Goal: Task Accomplishment & Management: Manage account settings

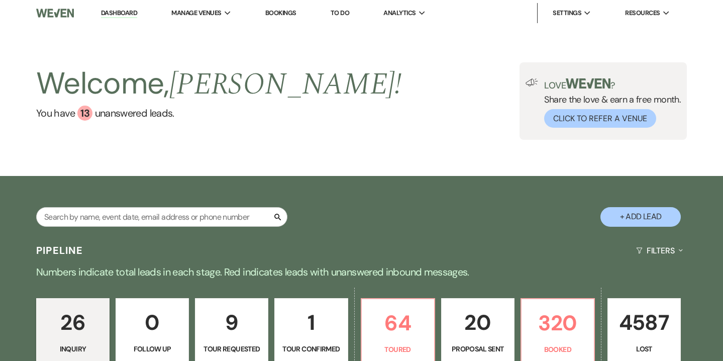
click at [288, 13] on link "Bookings" at bounding box center [280, 13] width 31 height 9
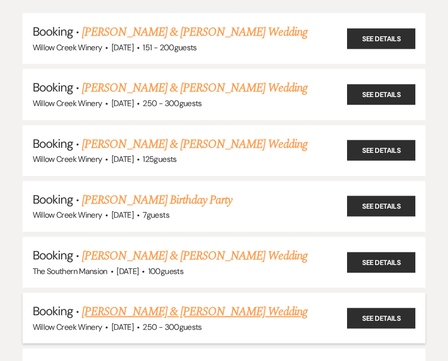
scroll to position [146, 0]
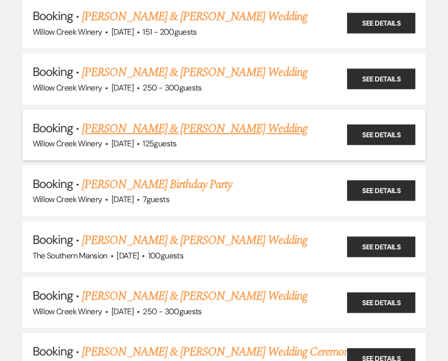
click at [171, 120] on link "[PERSON_NAME] & [PERSON_NAME] Wedding" at bounding box center [194, 129] width 225 height 18
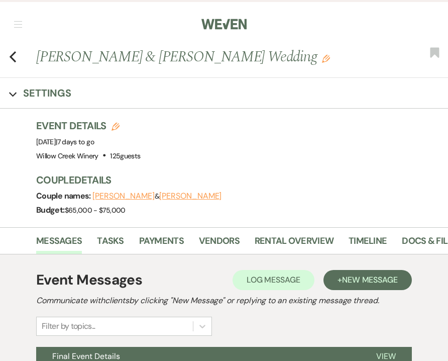
scroll to position [0, 124]
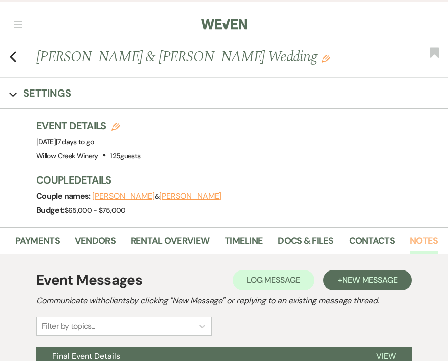
click at [420, 240] on link "Notes" at bounding box center [424, 244] width 28 height 21
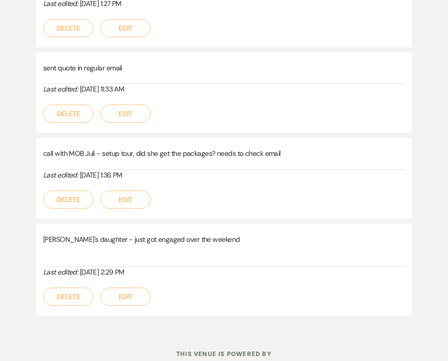
scroll to position [1656, 0]
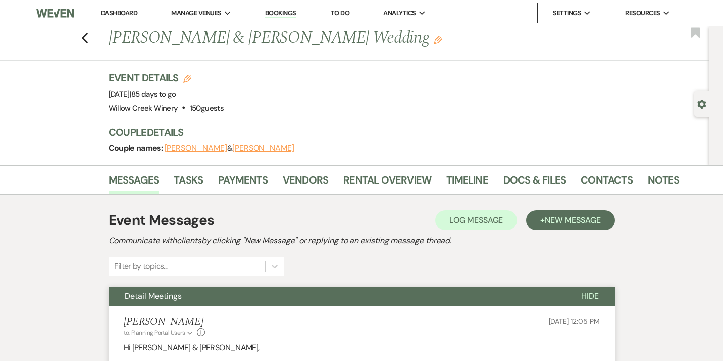
click at [273, 5] on li "Bookings" at bounding box center [280, 13] width 41 height 20
click at [276, 12] on link "Bookings" at bounding box center [280, 14] width 31 height 10
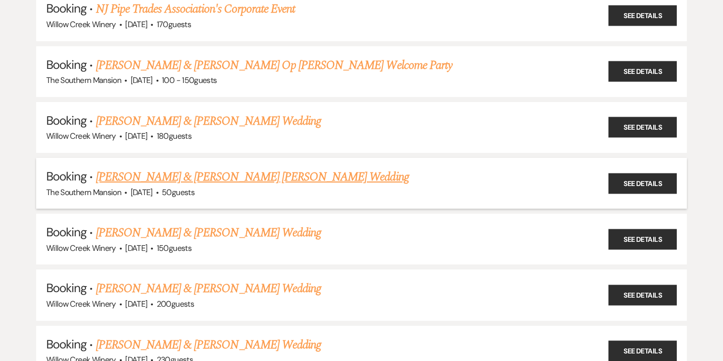
scroll to position [693, 0]
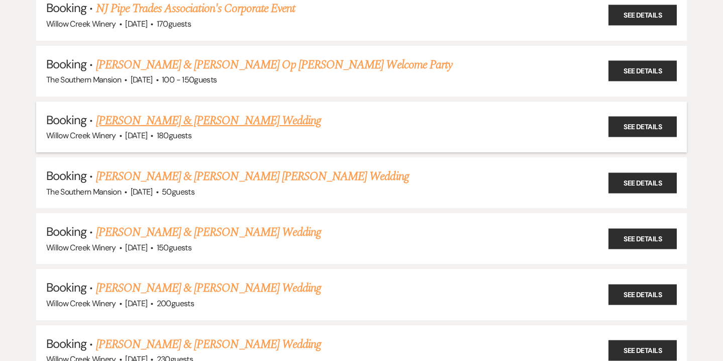
click at [156, 112] on link "[PERSON_NAME] & [PERSON_NAME] Wedding" at bounding box center [208, 121] width 225 height 18
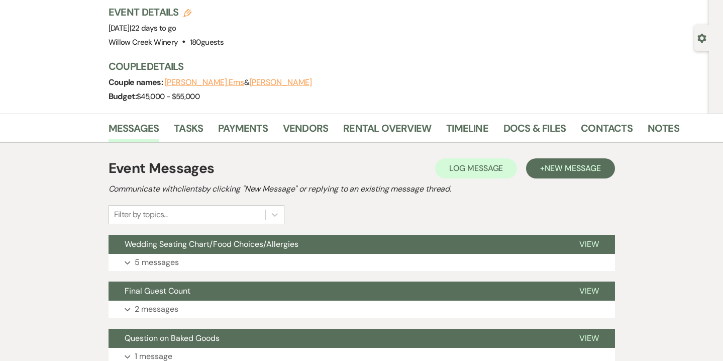
scroll to position [82, 0]
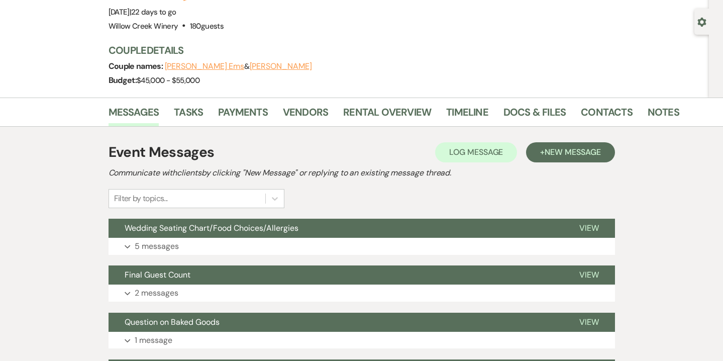
click at [699, 28] on div "Gear Settings" at bounding box center [703, 22] width 19 height 26
click at [710, 21] on div "Gear Settings" at bounding box center [703, 22] width 19 height 26
click at [700, 21] on icon "Gear" at bounding box center [701, 22] width 9 height 9
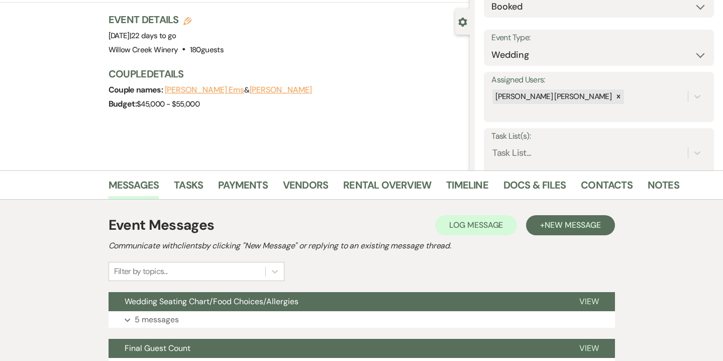
select select "5"
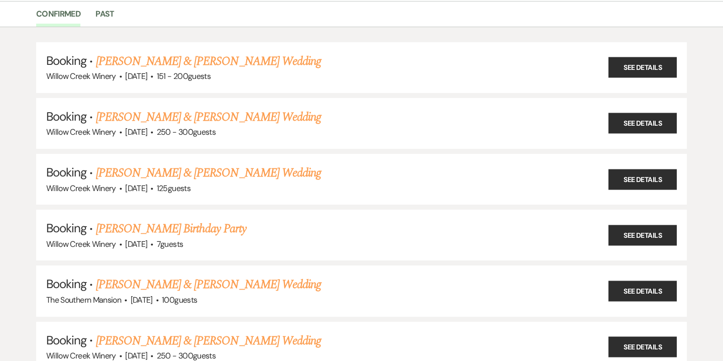
scroll to position [693, 0]
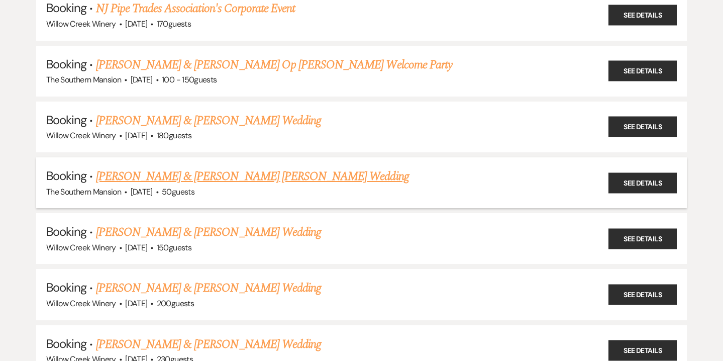
click at [165, 175] on link "[PERSON_NAME] & [PERSON_NAME] [PERSON_NAME] Wedding" at bounding box center [252, 176] width 313 height 18
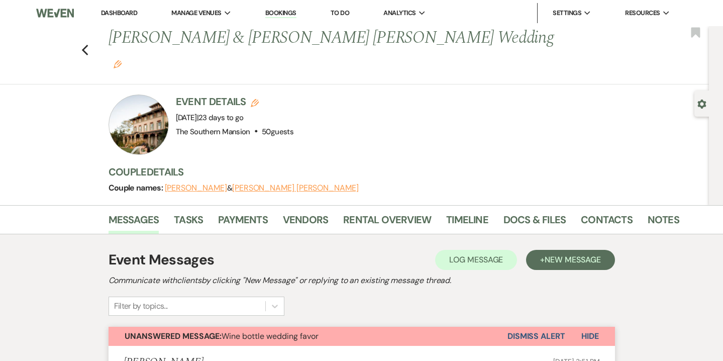
click at [702, 104] on icon "Gear" at bounding box center [701, 103] width 9 height 9
select select "2"
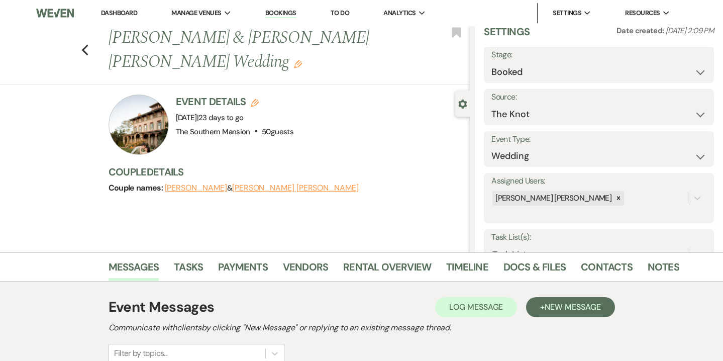
scroll to position [18, 0]
click at [91, 40] on div "Previous [PERSON_NAME] & [PERSON_NAME] [PERSON_NAME] Wedding Edit Bookmark" at bounding box center [232, 55] width 475 height 58
click at [84, 45] on use "button" at bounding box center [84, 50] width 7 height 11
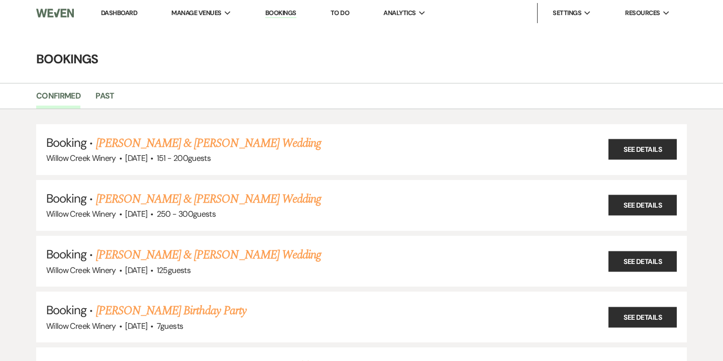
scroll to position [693, 0]
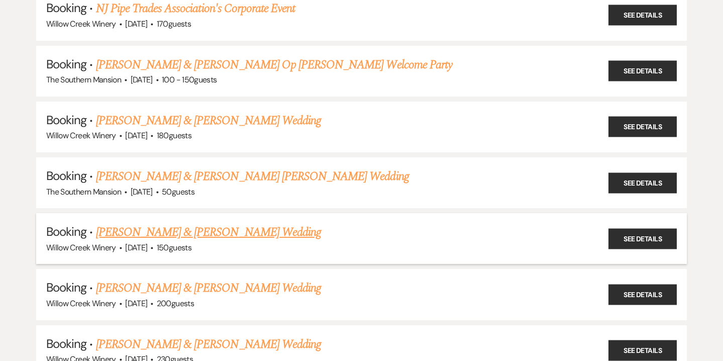
click at [122, 223] on link "[PERSON_NAME] & [PERSON_NAME] Wedding" at bounding box center [208, 232] width 225 height 18
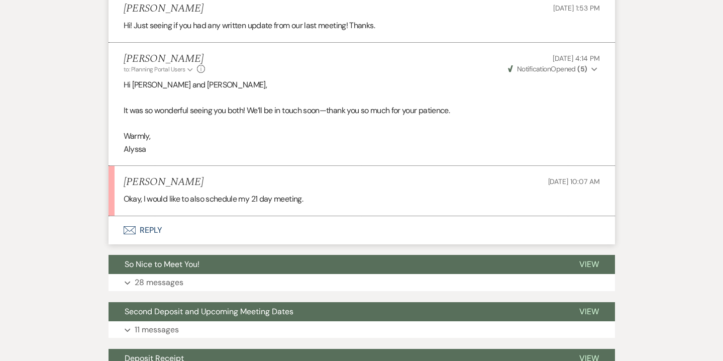
scroll to position [358, 0]
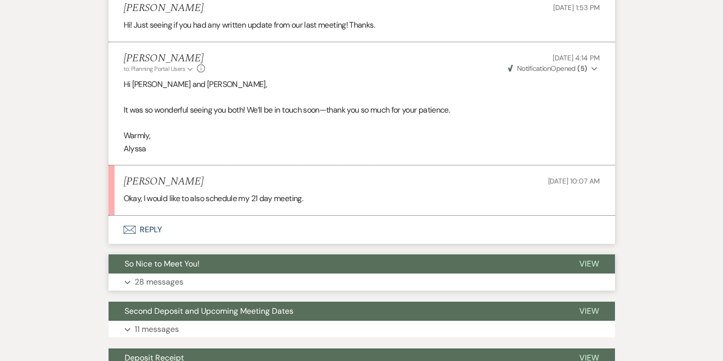
click at [177, 278] on p "28 messages" at bounding box center [159, 281] width 49 height 13
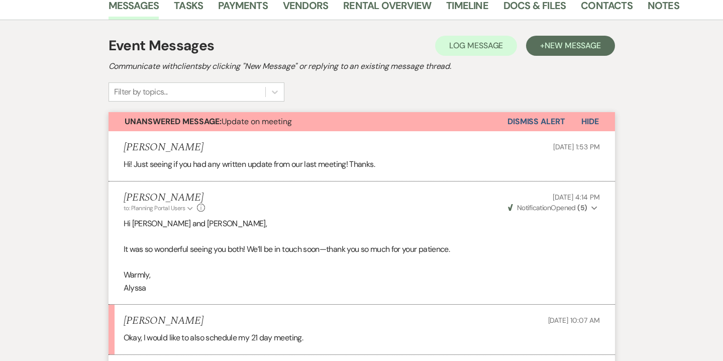
scroll to position [87, 0]
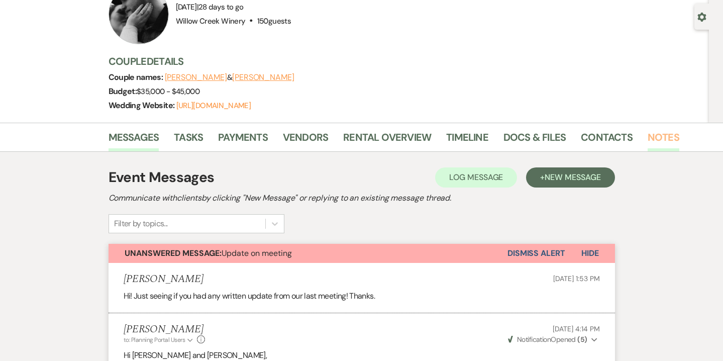
click at [661, 139] on link "Notes" at bounding box center [664, 140] width 32 height 22
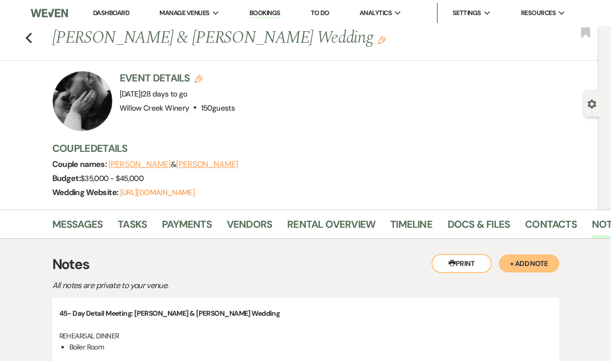
drag, startPoint x: 52, startPoint y: 39, endPoint x: 311, endPoint y: 50, distance: 259.0
click at [311, 50] on div "Previous [PERSON_NAME] & [PERSON_NAME] Wedding Edit Bookmark" at bounding box center [296, 43] width 603 height 35
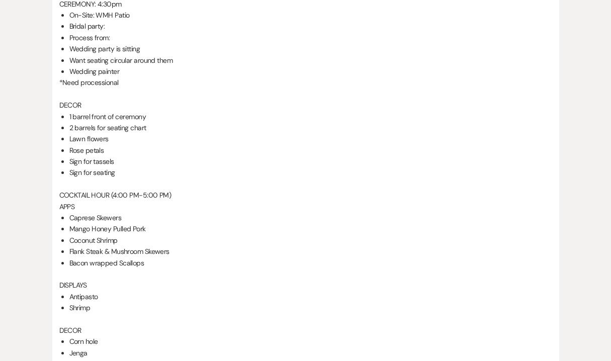
scroll to position [524, 0]
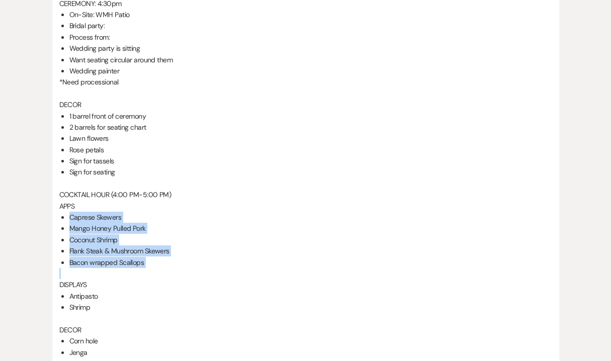
drag, startPoint x: 70, startPoint y: 215, endPoint x: 167, endPoint y: 270, distance: 111.9
copy ul "Caprese Skewers Mango Honey Pulled Pork Coconut Shrimp Flank Steak & Mushroom S…"
drag, startPoint x: 70, startPoint y: 295, endPoint x: 106, endPoint y: 310, distance: 38.5
click at [106, 310] on ul "Antipasto Shrimp" at bounding box center [310, 301] width 482 height 23
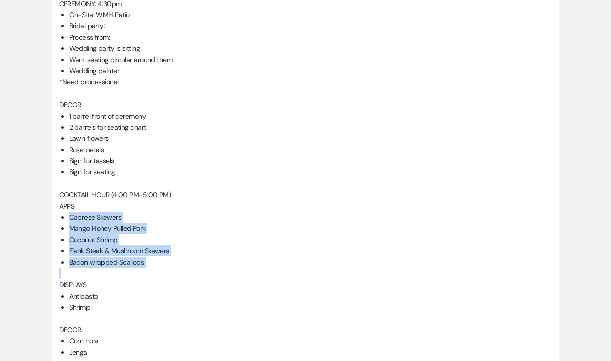
copy ul "Antipasto Shrimp"
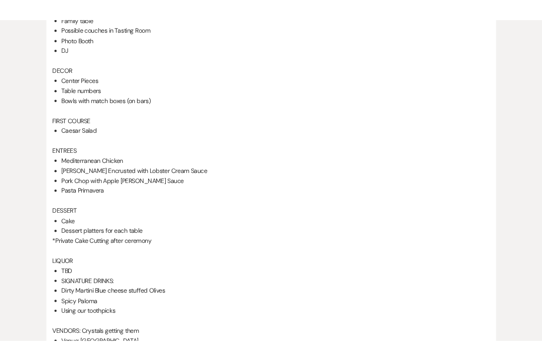
scroll to position [1025, 0]
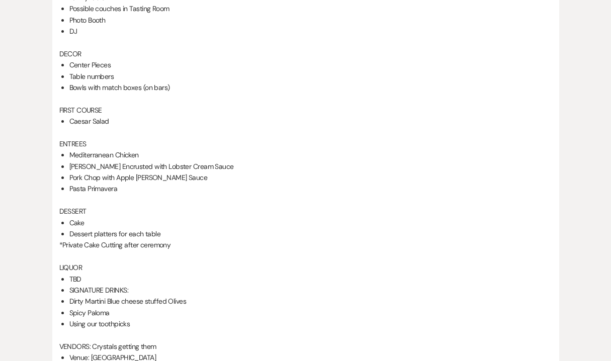
drag, startPoint x: 67, startPoint y: 120, endPoint x: 135, endPoint y: 120, distance: 67.8
click at [135, 120] on div "45- Day Detail Meeting: [PERSON_NAME] & [PERSON_NAME] Wedding REHEARSAL DINNER …" at bounding box center [305, 70] width 492 height 1574
copy li "Caesar Salad"
drag, startPoint x: 608, startPoint y: 173, endPoint x: 372, endPoint y: 184, distance: 236.4
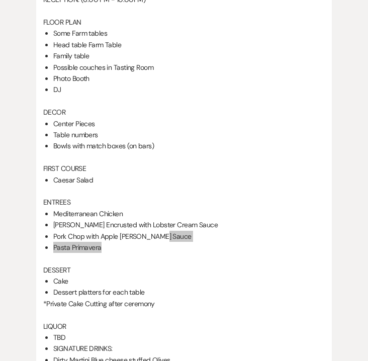
scroll to position [1030, 0]
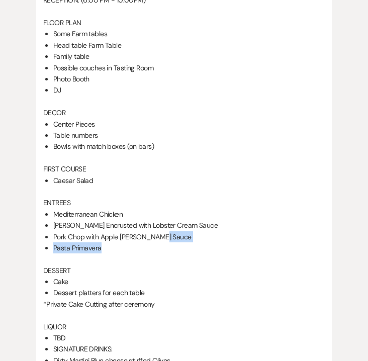
click at [121, 242] on li "Pasta Primavera" at bounding box center [188, 247] width 271 height 11
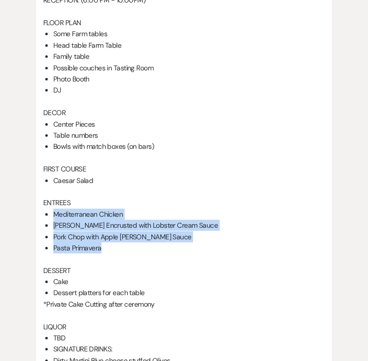
drag, startPoint x: 121, startPoint y: 227, endPoint x: 54, endPoint y: 188, distance: 77.2
click at [54, 209] on ul "Mediterranean Chicken [PERSON_NAME] Encrusted with Lobster Cream Sauce Pork Cho…" at bounding box center [188, 231] width 271 height 45
copy ul "Mediterranean Chicken [PERSON_NAME] Encrusted with Lobster Cream Sauce Pork Cho…"
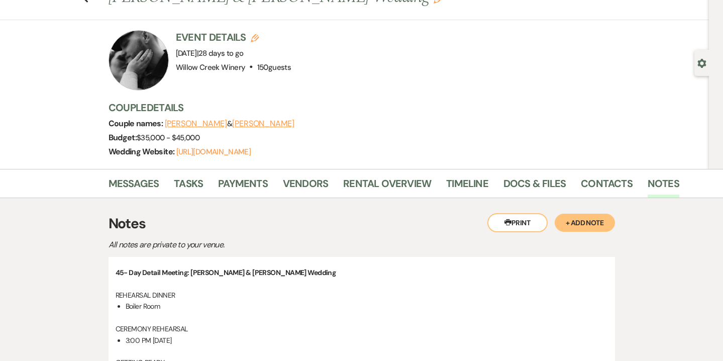
scroll to position [0, 0]
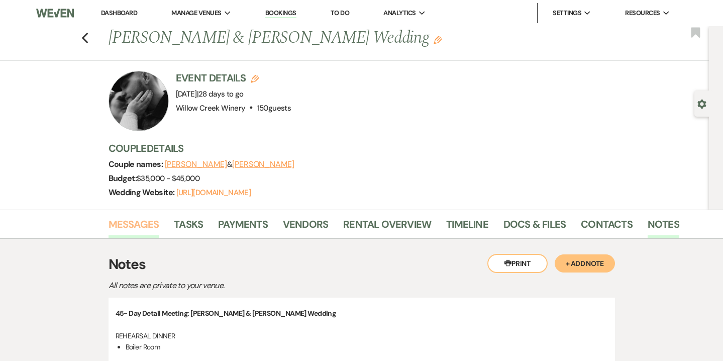
click at [147, 221] on link "Messages" at bounding box center [134, 227] width 51 height 22
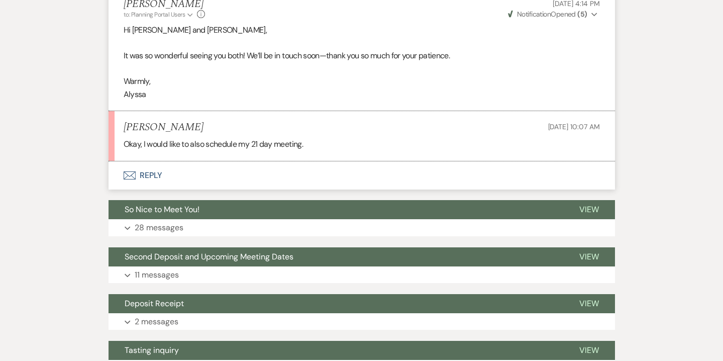
scroll to position [415, 0]
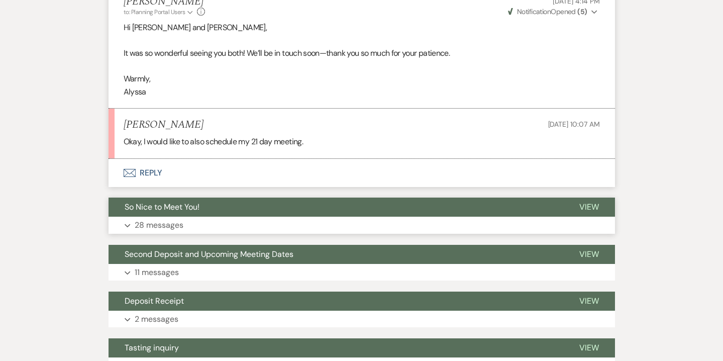
click at [185, 222] on button "Expand 28 messages" at bounding box center [362, 225] width 506 height 17
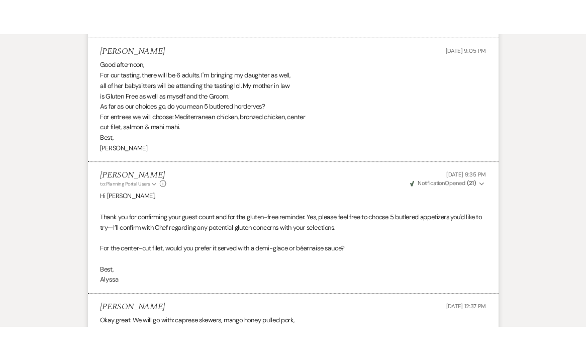
scroll to position [3719, 0]
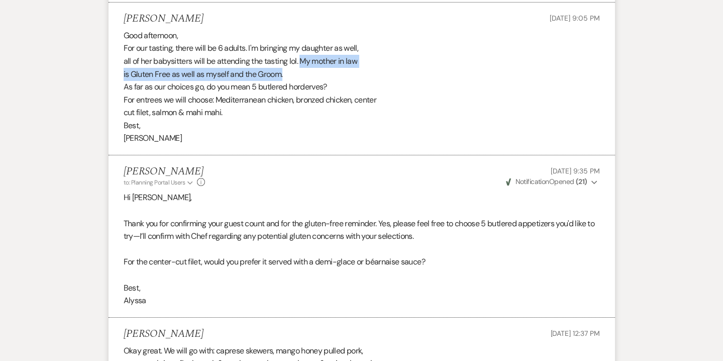
drag, startPoint x: 301, startPoint y: 73, endPoint x: 320, endPoint y: 89, distance: 24.3
click at [320, 89] on div "Good afternoon, For our tasting, there will be 6 adults. I'm bringing my daught…" at bounding box center [362, 87] width 476 height 116
copy div "My mother in law is Gluten Free as well as myself and the Groom."
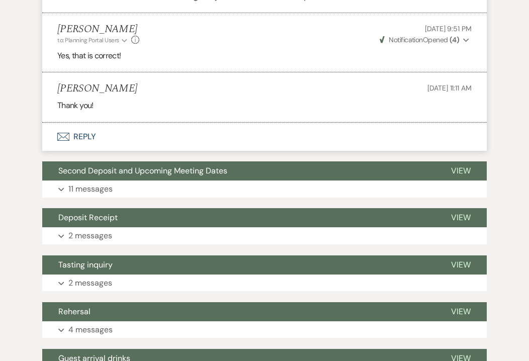
scroll to position [4816, 0]
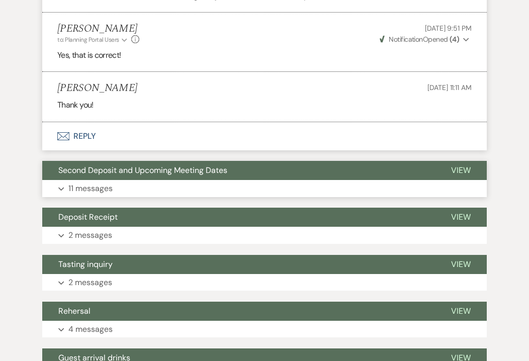
click at [221, 180] on button "Expand 11 messages" at bounding box center [264, 188] width 444 height 17
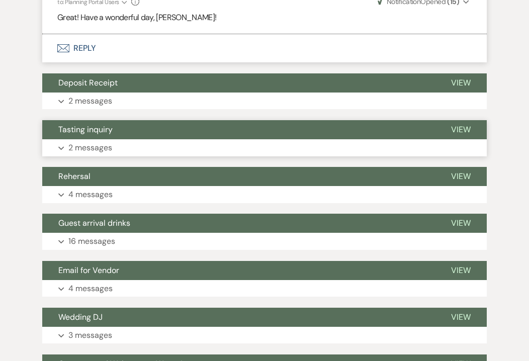
scroll to position [7086, 0]
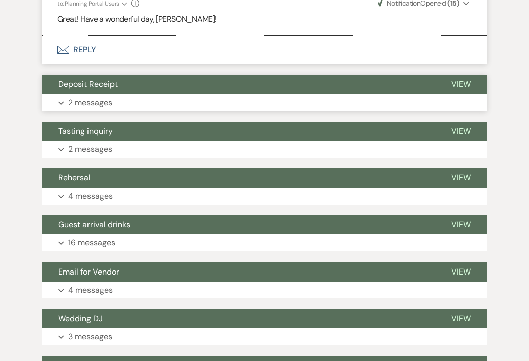
click at [118, 94] on button "Expand 2 messages" at bounding box center [264, 102] width 444 height 17
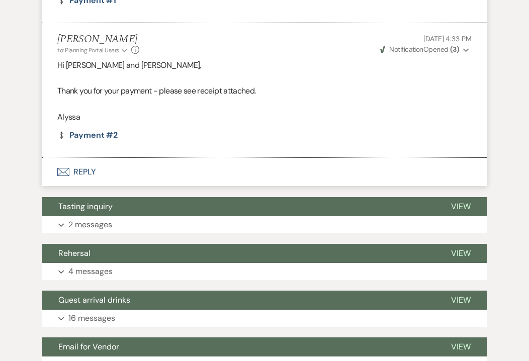
scroll to position [7409, 0]
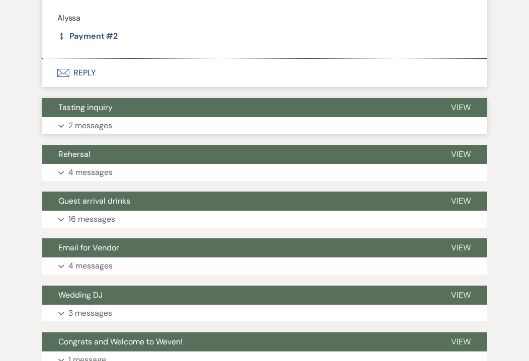
click at [67, 117] on button "Expand 2 messages" at bounding box center [264, 125] width 444 height 17
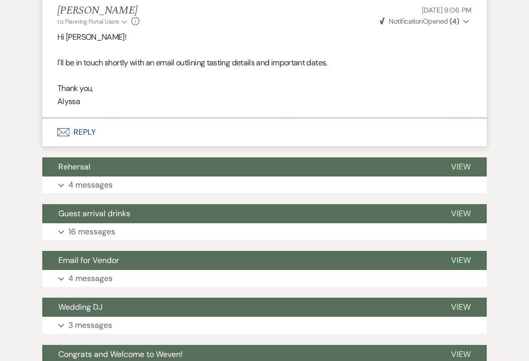
scroll to position [7627, 0]
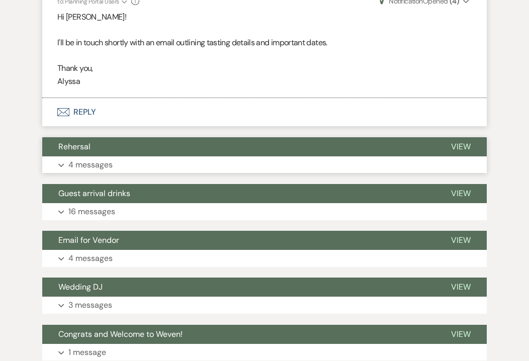
click at [153, 156] on button "Expand 4 messages" at bounding box center [264, 164] width 444 height 17
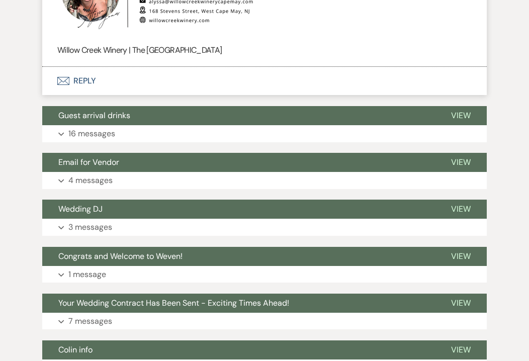
scroll to position [8396, 0]
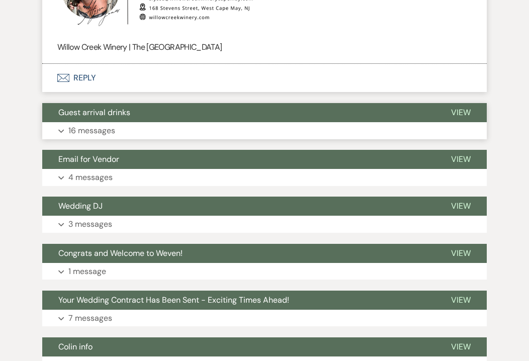
click at [144, 122] on button "Expand 16 messages" at bounding box center [264, 130] width 444 height 17
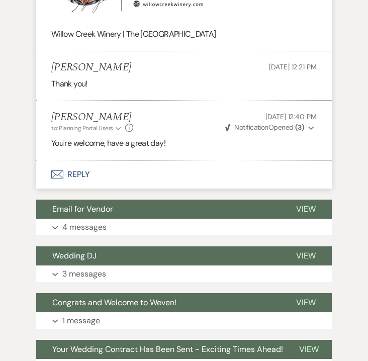
scroll to position [11404, 0]
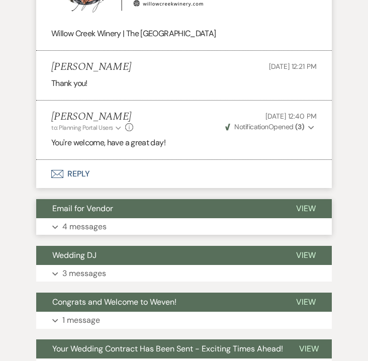
click at [105, 220] on p "4 messages" at bounding box center [84, 226] width 44 height 13
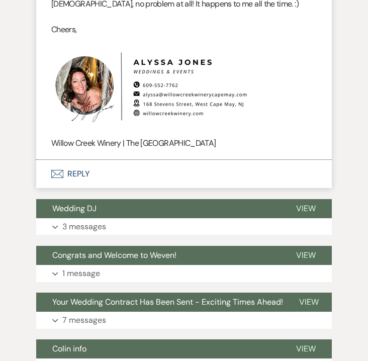
scroll to position [12015, 0]
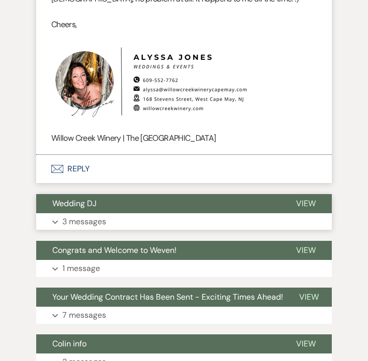
click at [105, 215] on p "3 messages" at bounding box center [84, 221] width 44 height 13
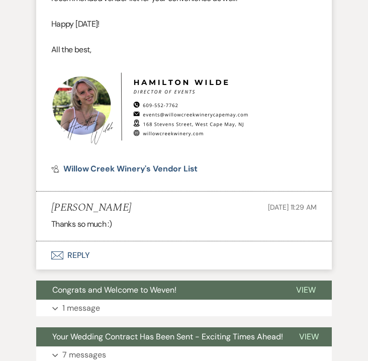
scroll to position [12519, 0]
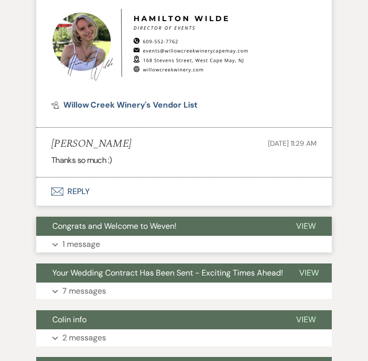
click at [98, 221] on span "Congrats and Welcome to Weven!" at bounding box center [114, 226] width 124 height 11
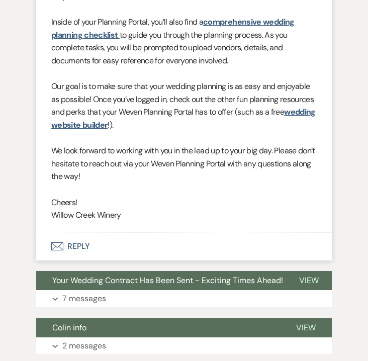
scroll to position [13003, 0]
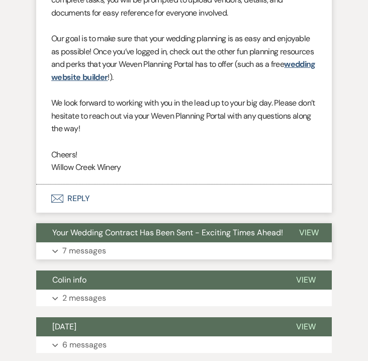
click at [100, 249] on button "Expand 7 messages" at bounding box center [183, 250] width 295 height 17
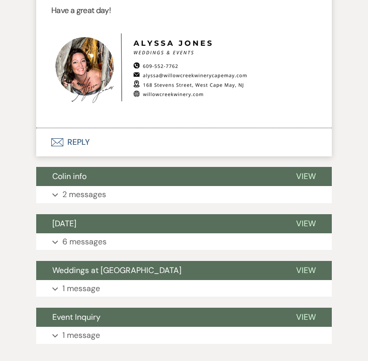
scroll to position [14651, 0]
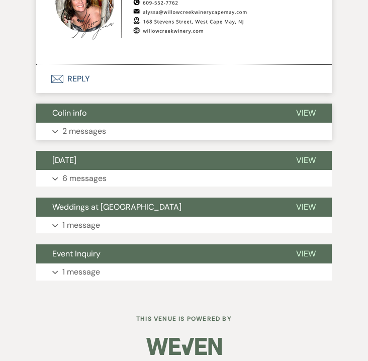
click at [112, 123] on button "Expand 2 messages" at bounding box center [183, 131] width 295 height 17
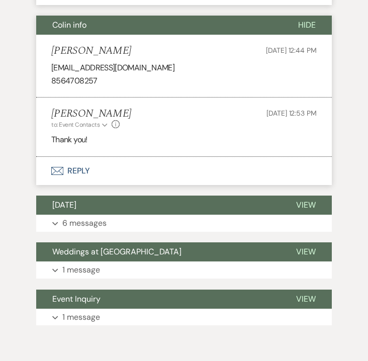
scroll to position [14740, 0]
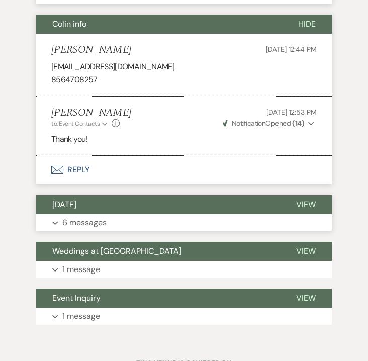
click at [101, 216] on p "6 messages" at bounding box center [84, 222] width 44 height 13
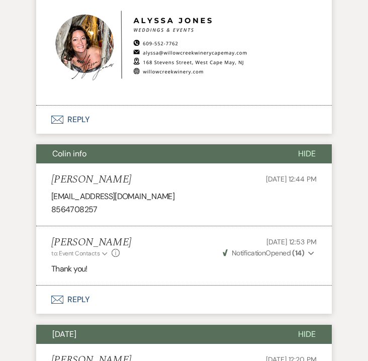
scroll to position [14607, 0]
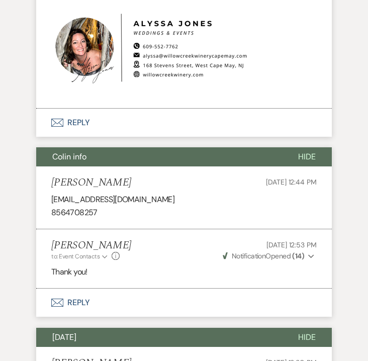
click at [76, 332] on span "[DATE]" at bounding box center [64, 337] width 24 height 11
click at [85, 151] on span "Colin info" at bounding box center [69, 156] width 34 height 11
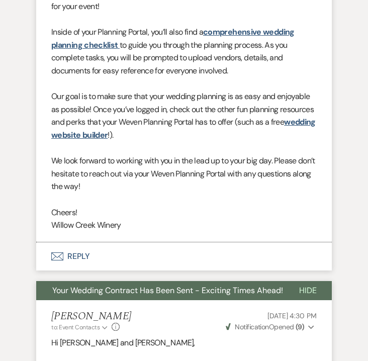
click at [79, 285] on span "Your Wedding Contract Has Been Sent - Exciting Times Ahead!" at bounding box center [167, 290] width 231 height 11
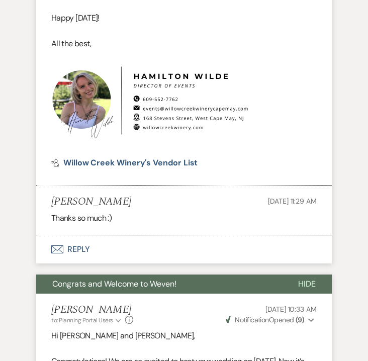
click at [79, 282] on button "Congrats and Welcome to Weven!" at bounding box center [159, 283] width 246 height 19
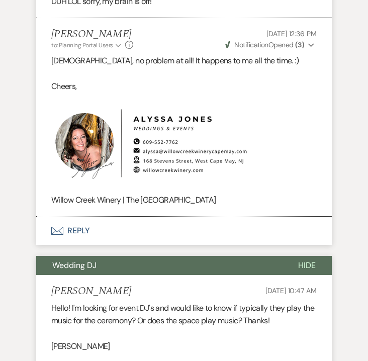
scroll to position [11907, 0]
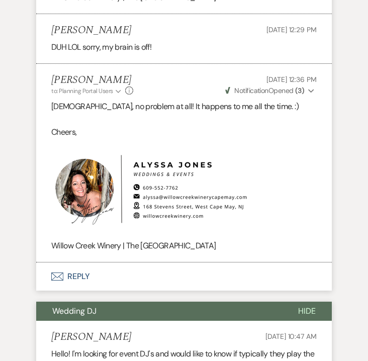
click at [81, 306] on span "Wedding DJ" at bounding box center [74, 311] width 44 height 11
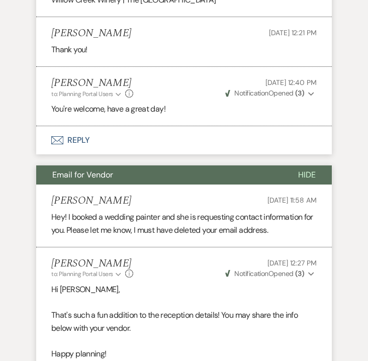
scroll to position [11412, 0]
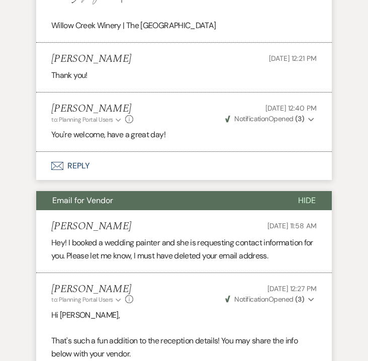
click at [94, 195] on span "Email for Vendor" at bounding box center [82, 200] width 61 height 11
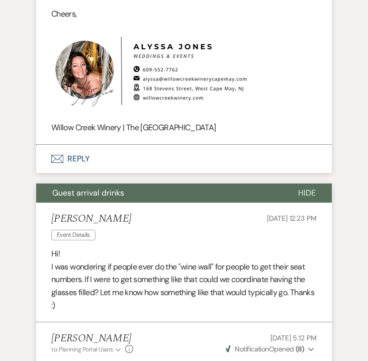
scroll to position [8954, 0]
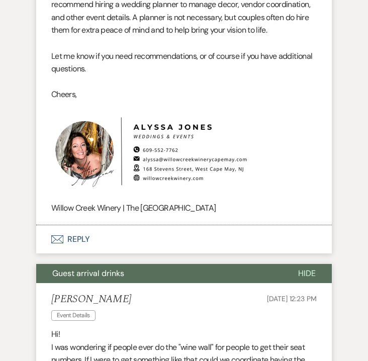
click at [90, 268] on span "Guest arrival drinks" at bounding box center [88, 273] width 72 height 11
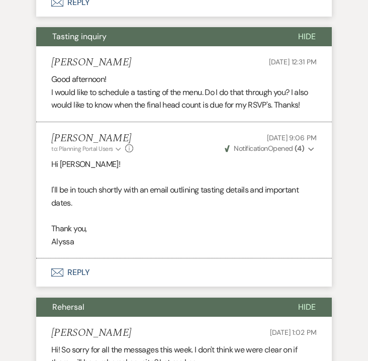
scroll to position [8089, 0]
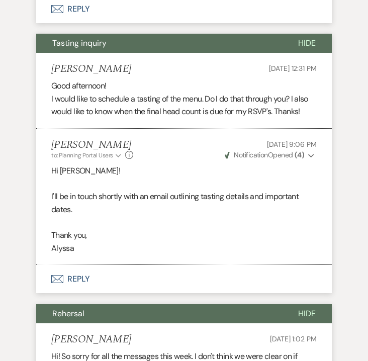
click at [92, 304] on button "Rehersal" at bounding box center [159, 313] width 246 height 19
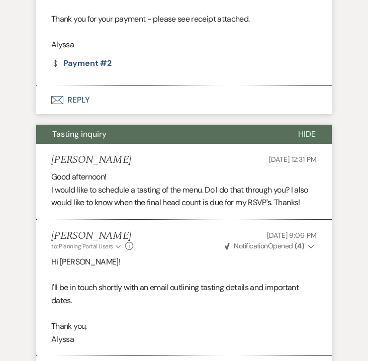
scroll to position [7864, 0]
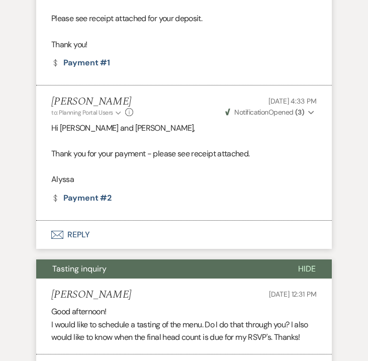
click at [92, 263] on span "Tasting inquiry" at bounding box center [79, 268] width 54 height 11
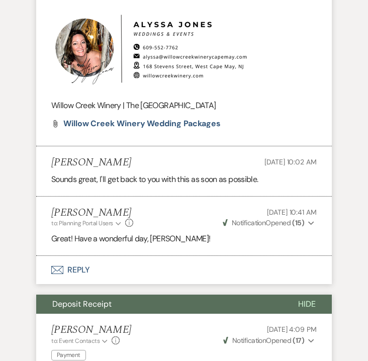
click at [89, 298] on span "Deposit Receipt" at bounding box center [81, 303] width 59 height 11
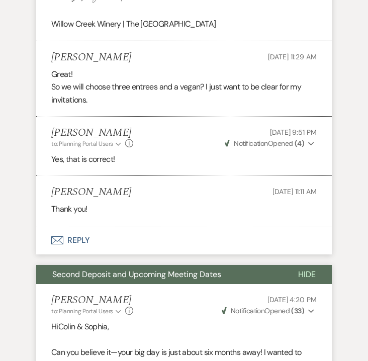
click at [88, 265] on button "Second Deposit and Upcoming Meeting Dates" at bounding box center [159, 274] width 246 height 19
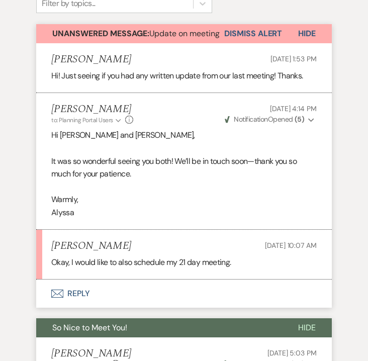
scroll to position [383, 0]
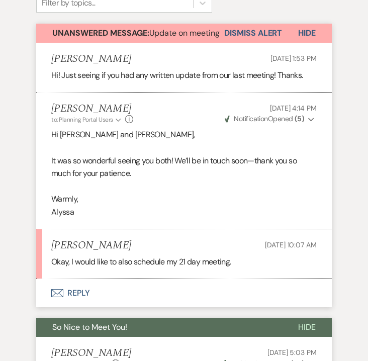
click at [84, 322] on span "So Nice to Meet You!" at bounding box center [89, 327] width 75 height 11
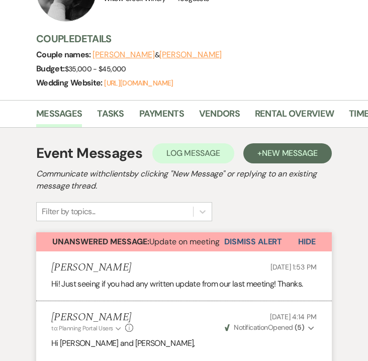
scroll to position [172, 0]
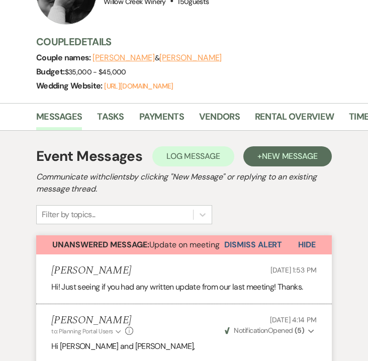
click at [178, 239] on span "Unanswered Message: Update on meeting" at bounding box center [135, 244] width 167 height 11
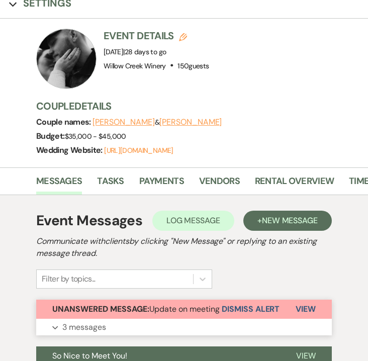
scroll to position [97, 0]
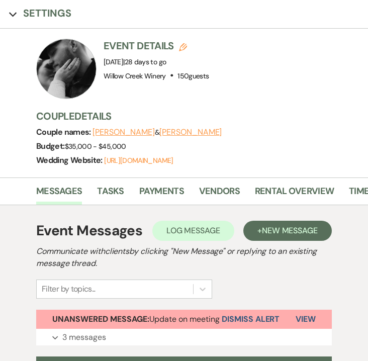
click at [289, 125] on div "Couple names: [PERSON_NAME] & [PERSON_NAME]" at bounding box center [197, 132] width 322 height 14
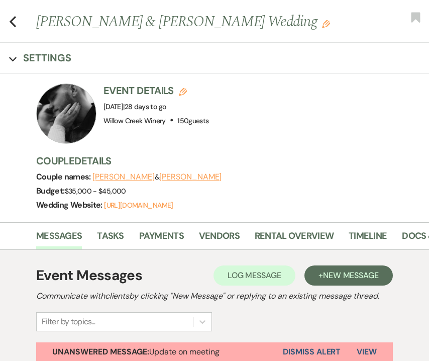
scroll to position [0, 0]
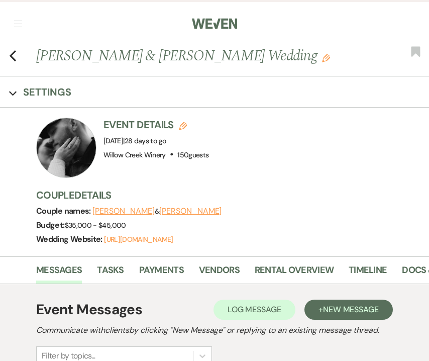
click at [13, 92] on icon "Expand" at bounding box center [13, 93] width 8 height 8
select select "5"
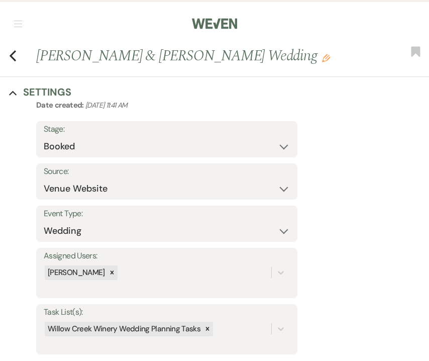
click at [14, 91] on use "button" at bounding box center [13, 93] width 8 height 5
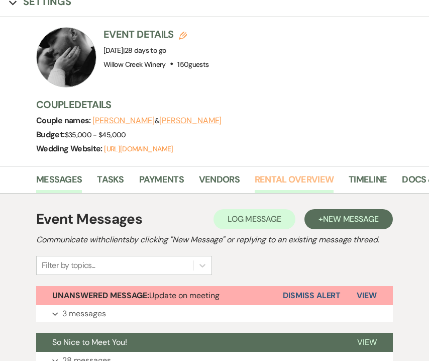
scroll to position [0, 143]
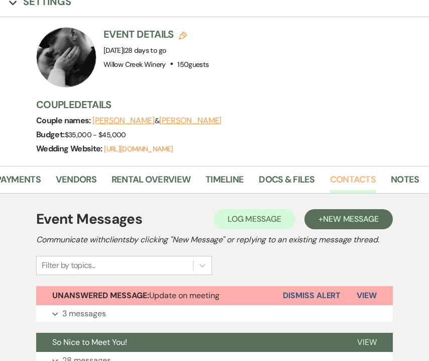
click at [353, 178] on link "Contacts" at bounding box center [353, 182] width 46 height 21
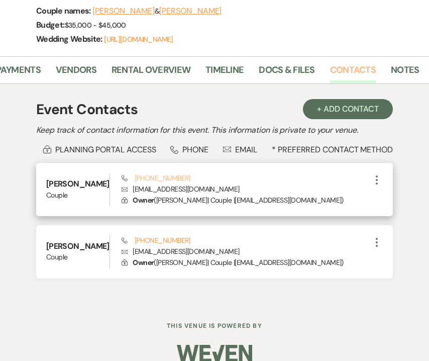
scroll to position [204, 0]
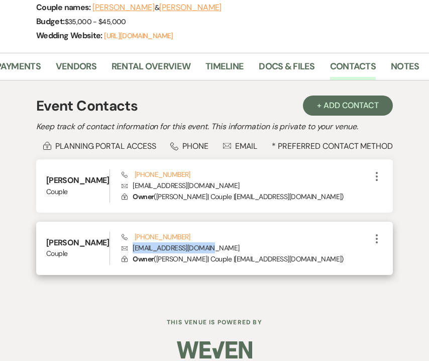
drag, startPoint x: 206, startPoint y: 249, endPoint x: 123, endPoint y: 252, distance: 83.0
click at [123, 252] on p "Envelope [EMAIL_ADDRESS][DOMAIN_NAME]" at bounding box center [246, 247] width 249 height 11
copy p "[EMAIL_ADDRESS][DOMAIN_NAME]"
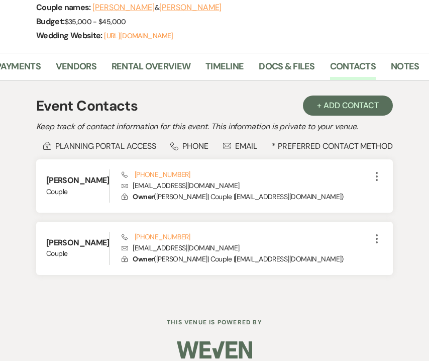
click at [88, 290] on div "Event Contacts + Add Contact Keep track of contact information for this event. …" at bounding box center [214, 189] width 411 height 219
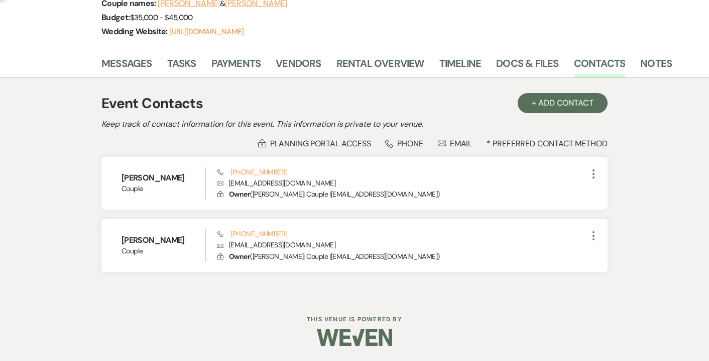
scroll to position [159, 0]
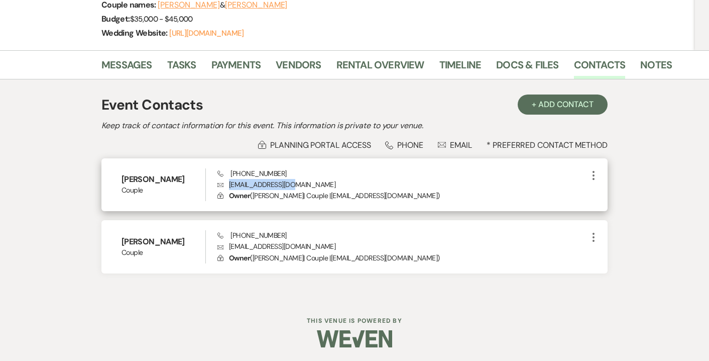
drag, startPoint x: 297, startPoint y: 184, endPoint x: 225, endPoint y: 183, distance: 72.4
click at [225, 183] on p "Envelope [EMAIL_ADDRESS][DOMAIN_NAME]" at bounding box center [403, 184] width 370 height 11
copy p "[EMAIL_ADDRESS][DOMAIN_NAME]"
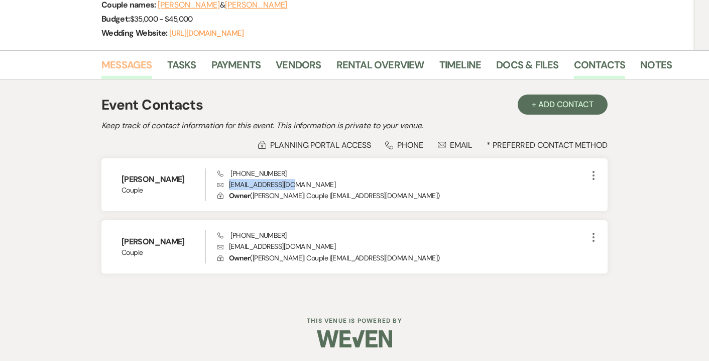
click at [138, 62] on link "Messages" at bounding box center [126, 68] width 51 height 22
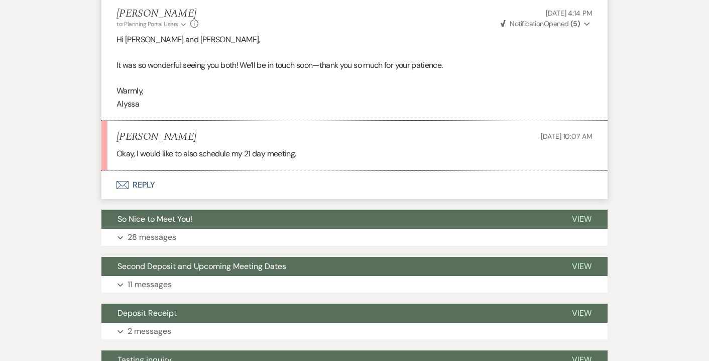
scroll to position [443, 0]
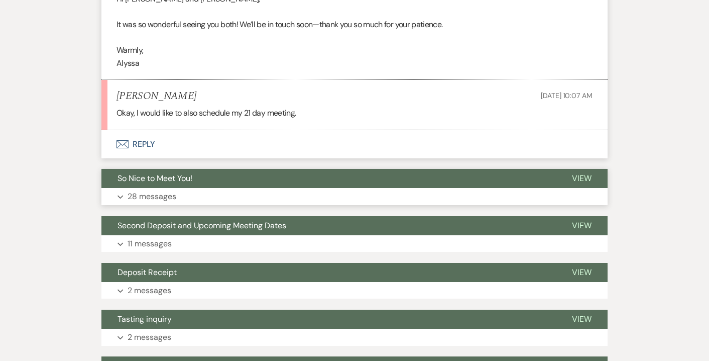
click at [208, 197] on button "Expand 28 messages" at bounding box center [354, 196] width 506 height 17
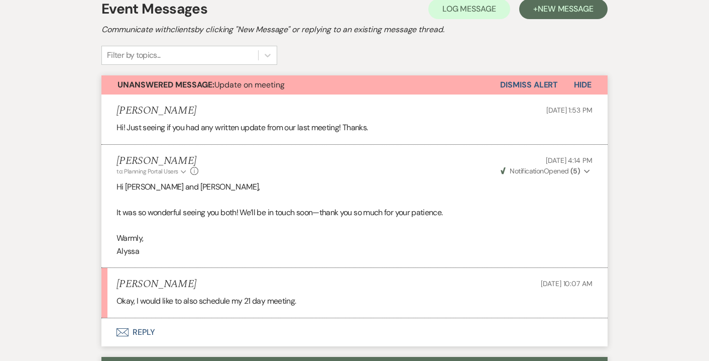
scroll to position [408, 0]
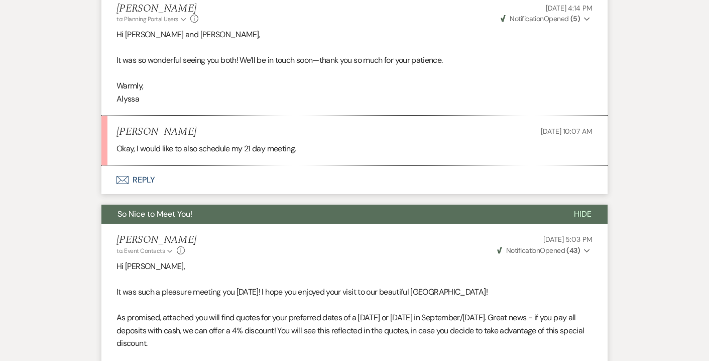
click at [586, 213] on span "Hide" at bounding box center [583, 214] width 18 height 11
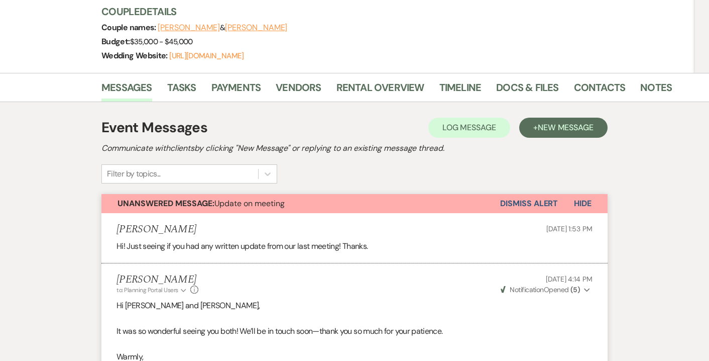
scroll to position [135, 0]
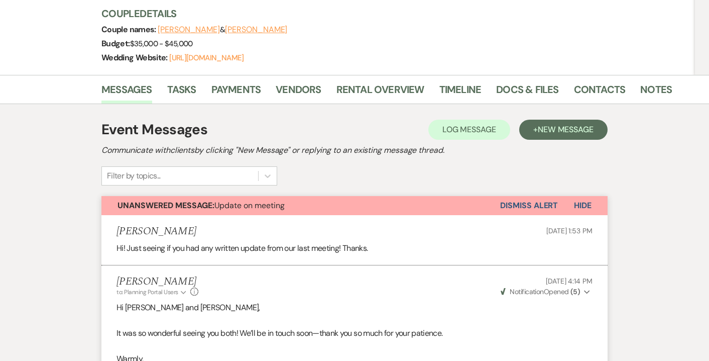
click at [582, 196] on button "Hide" at bounding box center [583, 205] width 50 height 19
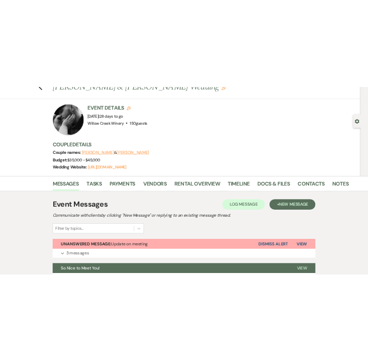
scroll to position [37, 0]
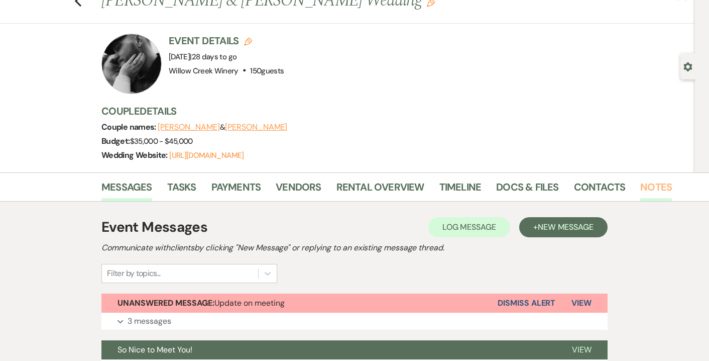
click at [656, 190] on link "Notes" at bounding box center [657, 190] width 32 height 22
